Goal: Navigation & Orientation: Find specific page/section

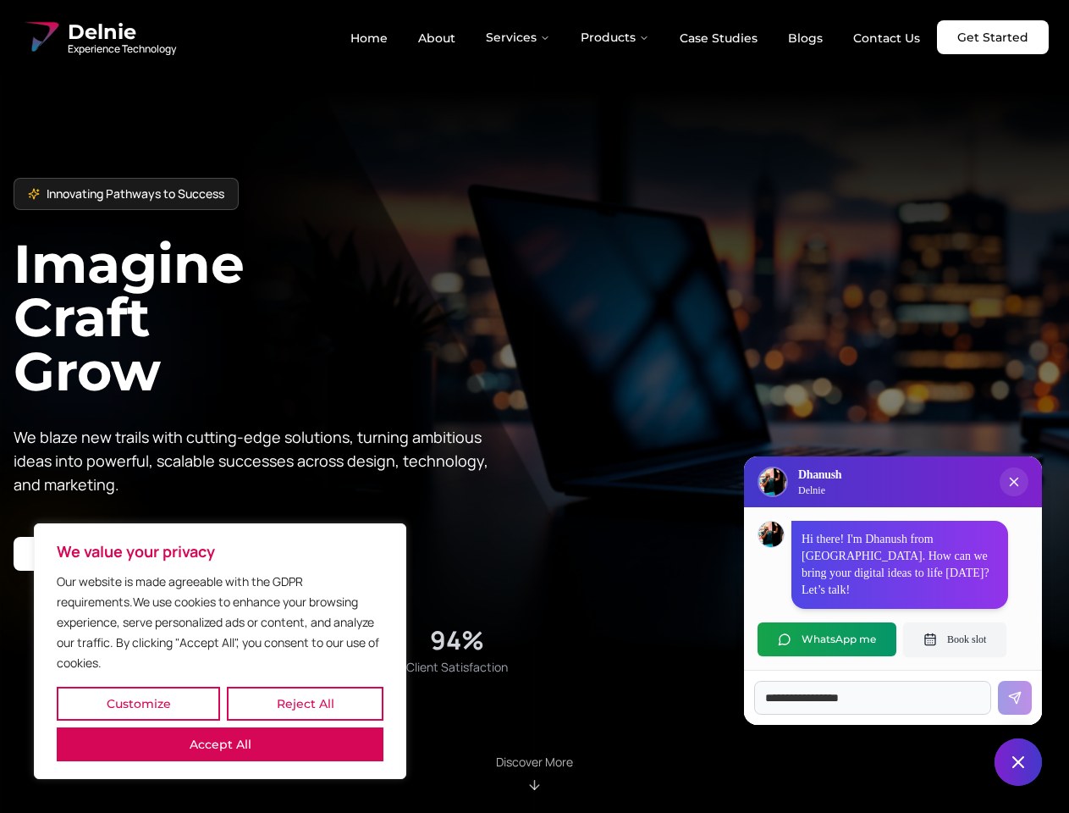
click at [138, 704] on button "Customize" at bounding box center [138, 704] width 163 height 34
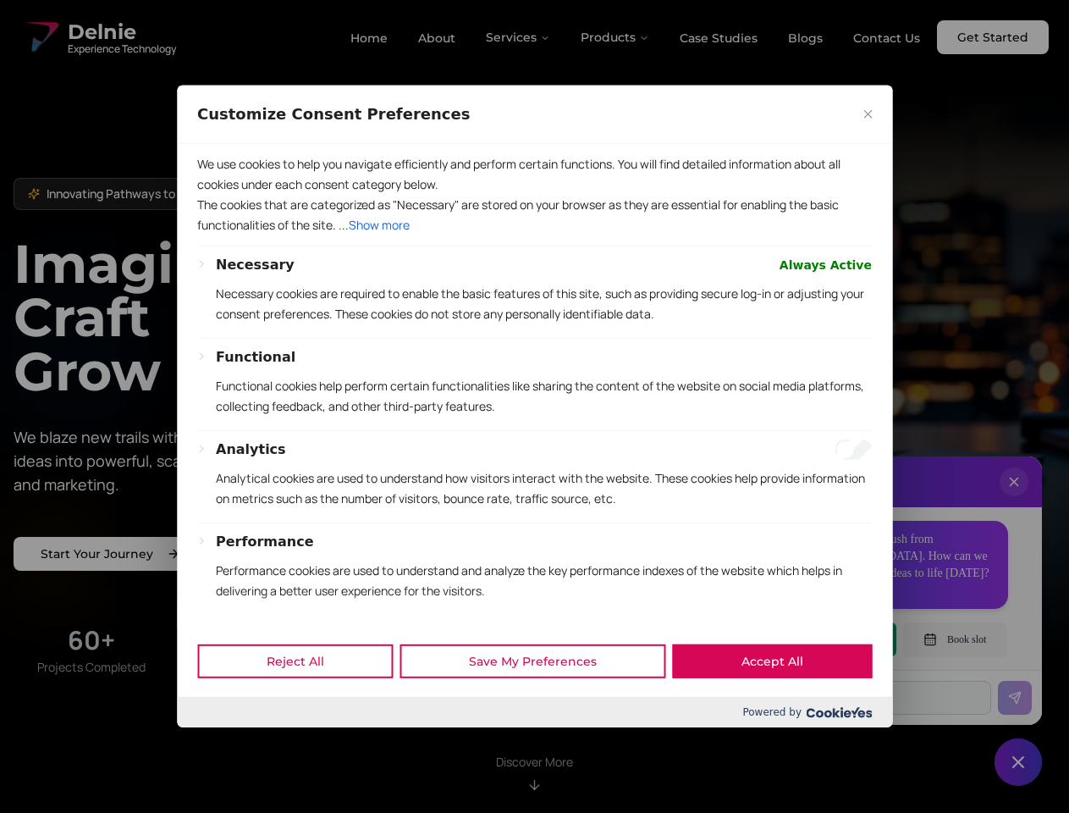
click at [305, 144] on div "Customize Consent Preferences" at bounding box center [534, 115] width 715 height 58
click at [220, 615] on div "Performance Performance cookies are used to understand and analyze the key perf…" at bounding box center [544, 573] width 656 height 83
click at [534, 406] on p "Functional cookies help perform certain functionalities like sharing the conten…" at bounding box center [544, 396] width 656 height 41
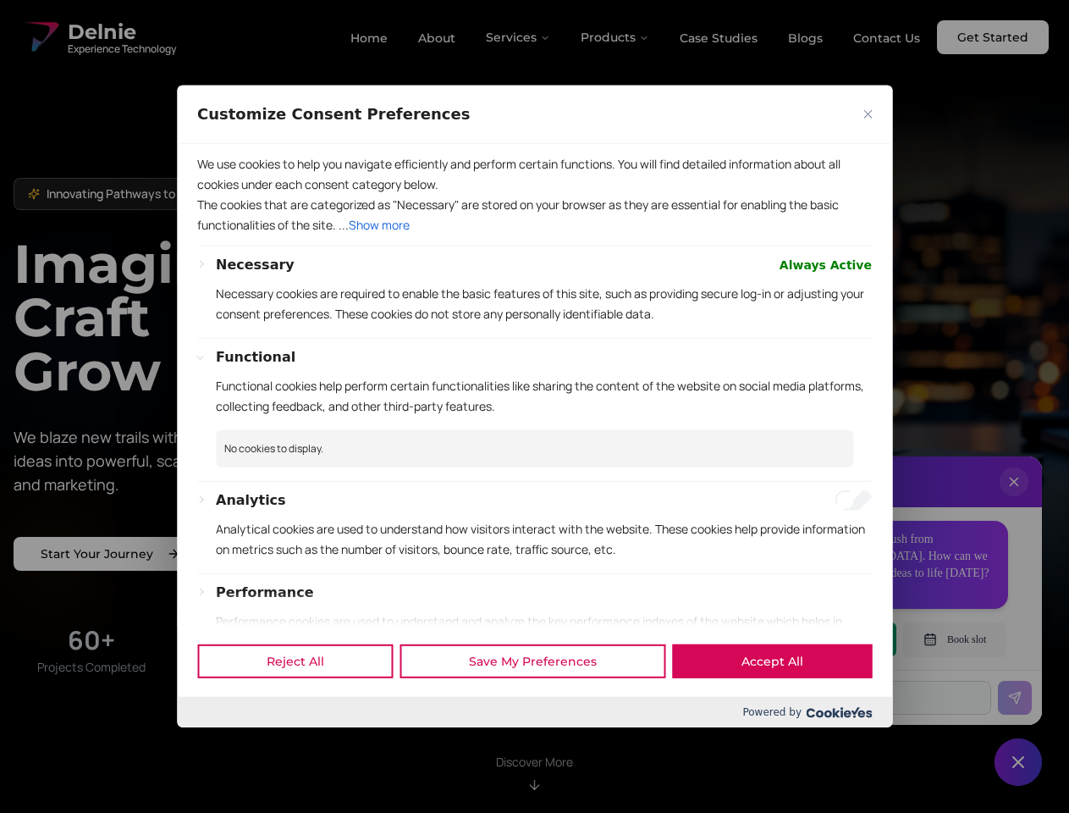
click at [519, 37] on div at bounding box center [534, 406] width 1069 height 813
click at [616, 37] on div at bounding box center [534, 406] width 1069 height 813
click at [1014, 499] on div at bounding box center [534, 406] width 1069 height 813
click at [827, 639] on div "Reject All Save My Preferences Accept All" at bounding box center [534, 661] width 715 height 72
click at [955, 639] on div at bounding box center [534, 406] width 1069 height 813
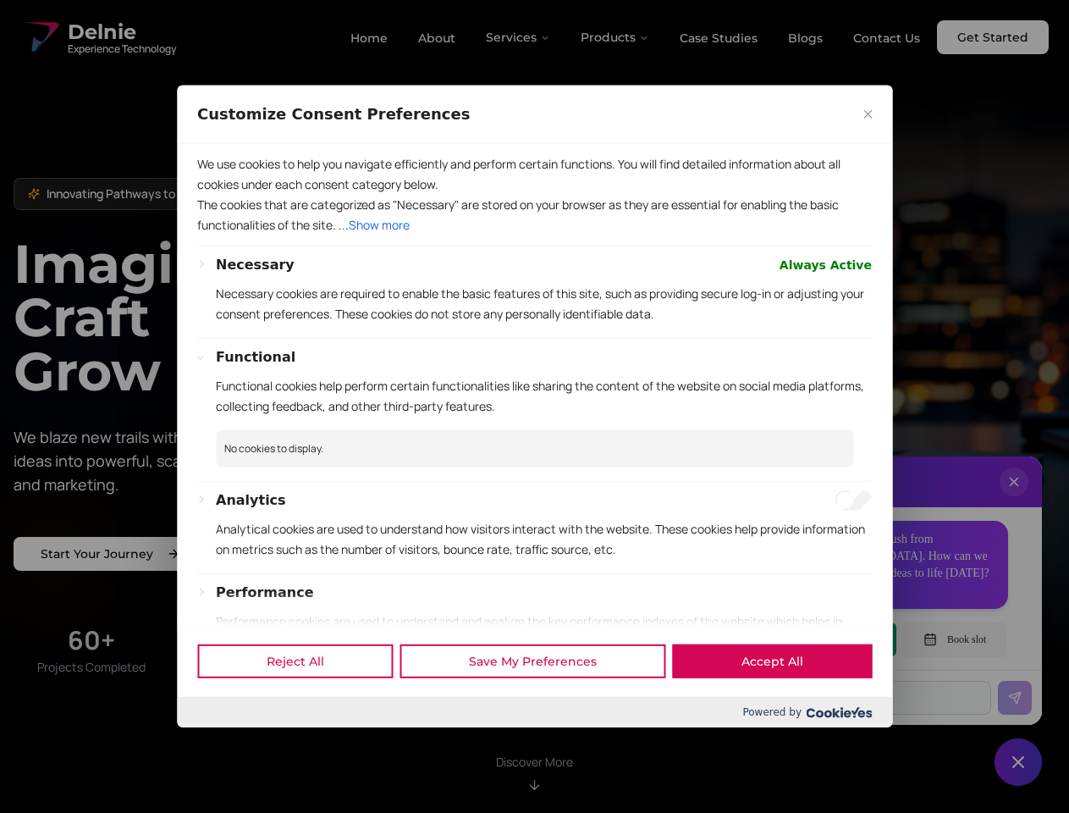
click at [1019, 762] on div at bounding box center [534, 406] width 1069 height 813
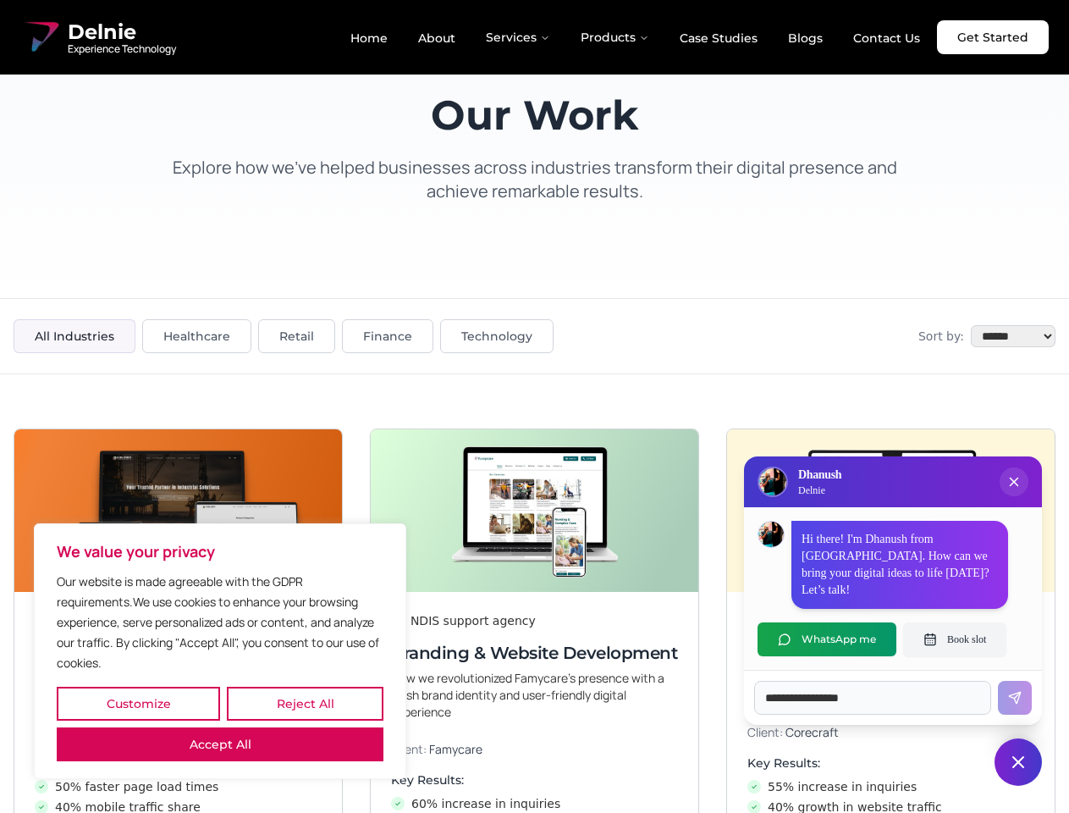
click at [138, 704] on button "Customize" at bounding box center [138, 704] width 163 height 34
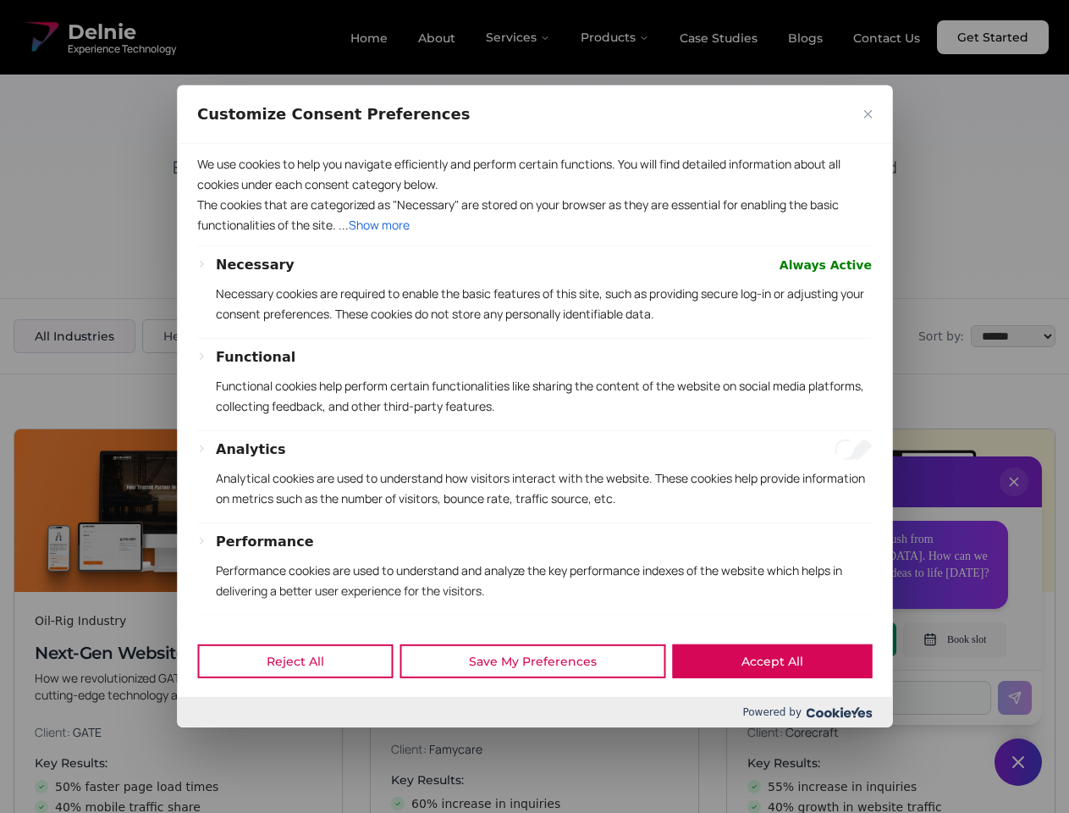
click at [305, 704] on div at bounding box center [534, 406] width 1069 height 813
click at [220, 195] on p "We use cookies to help you navigate efficiently and perform certain functions. …" at bounding box center [534, 174] width 675 height 41
click at [534, 235] on p "The cookies that are categorized as "Necessary" are stored on your browser as t…" at bounding box center [534, 215] width 675 height 41
click at [1014, 499] on div at bounding box center [534, 406] width 1069 height 813
click at [827, 639] on div "Reject All Save My Preferences Accept All" at bounding box center [534, 661] width 715 height 72
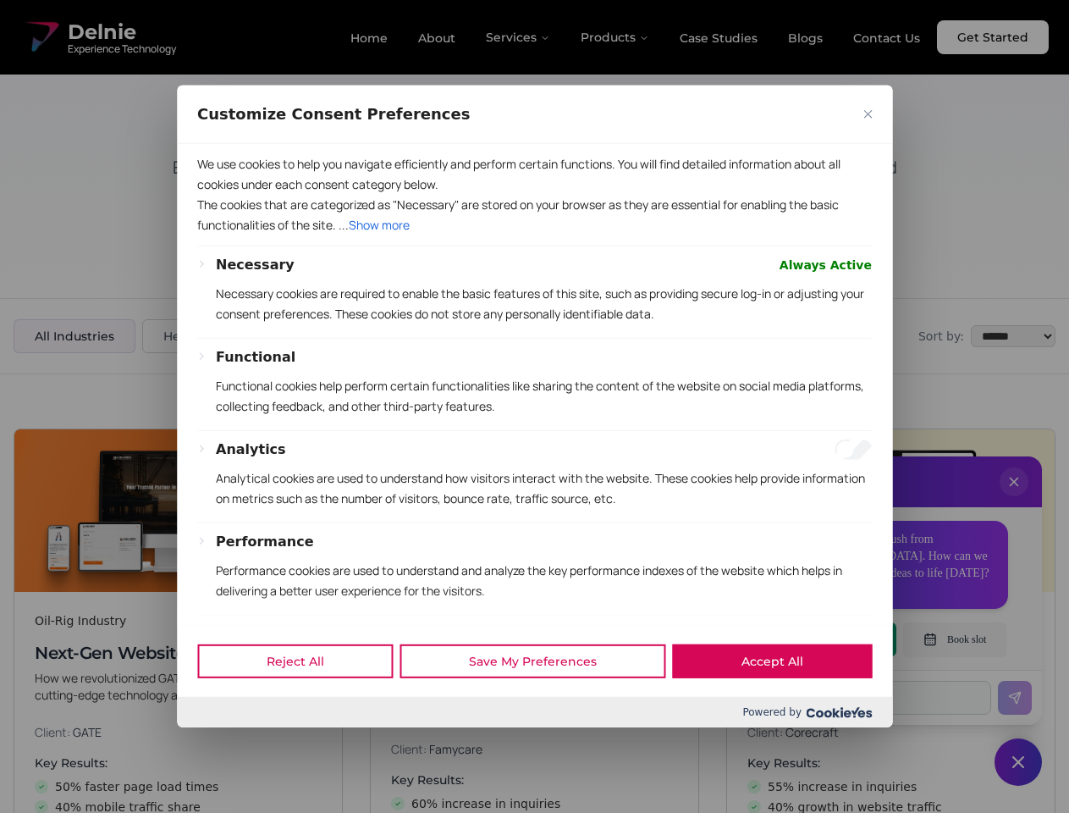
click at [955, 639] on div at bounding box center [534, 406] width 1069 height 813
click at [1019, 762] on div at bounding box center [534, 406] width 1069 height 813
click at [519, 37] on div at bounding box center [534, 406] width 1069 height 813
click at [616, 37] on div at bounding box center [534, 406] width 1069 height 813
